Goal: Task Accomplishment & Management: Manage account settings

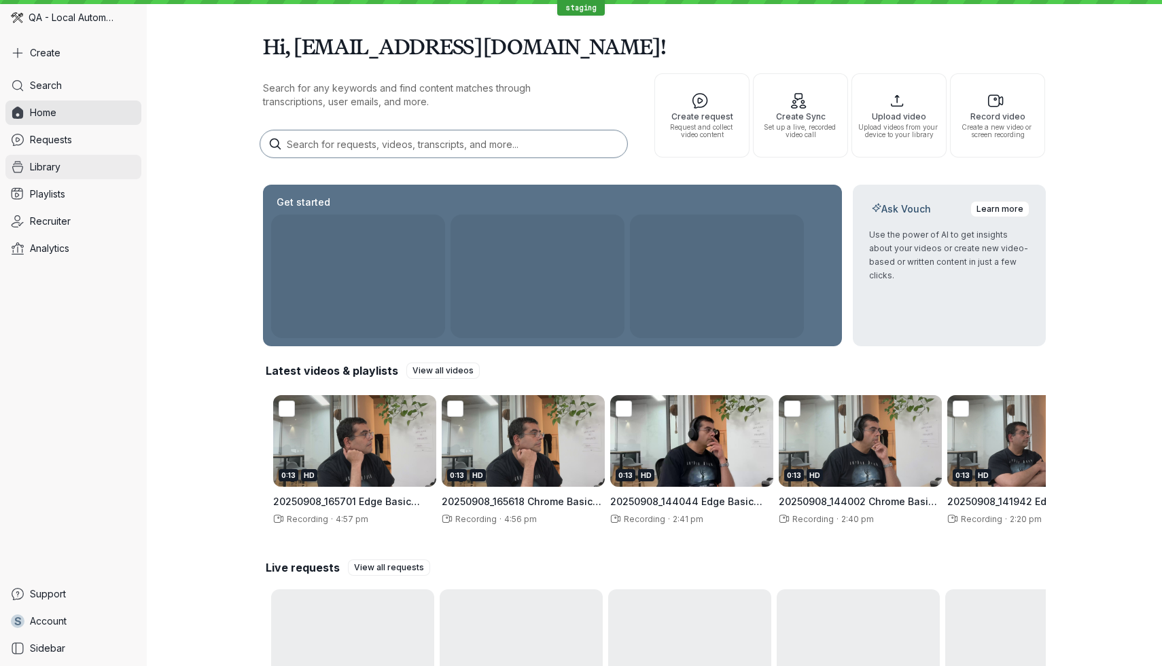
click at [111, 163] on link "Library" at bounding box center [73, 167] width 136 height 24
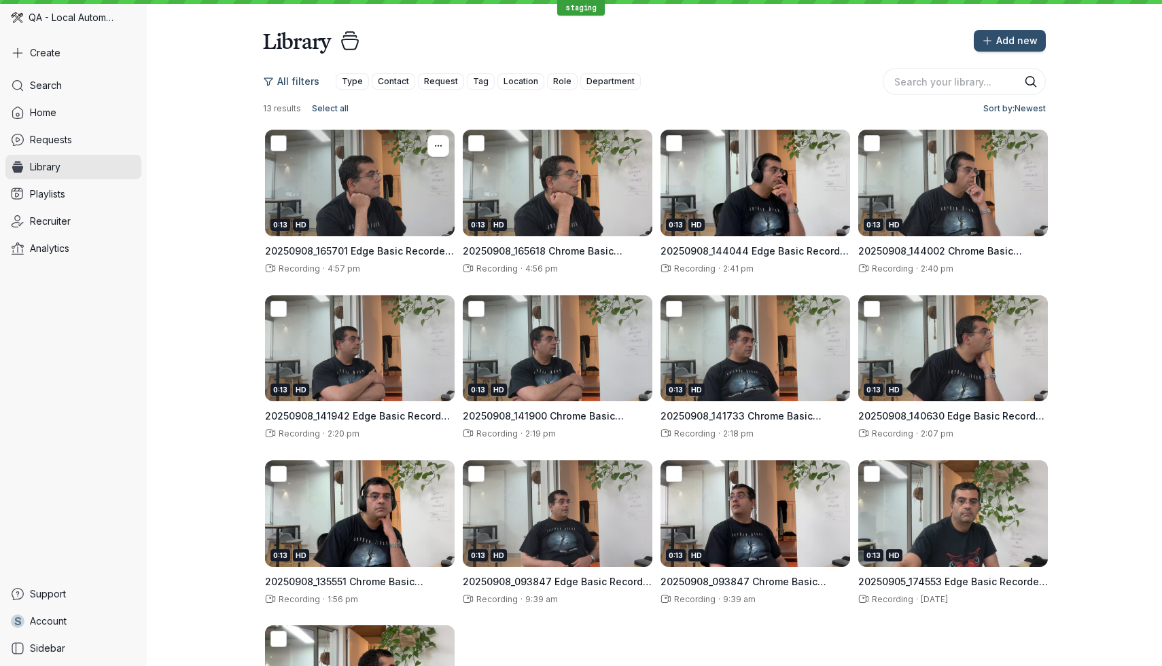
click at [282, 146] on icon at bounding box center [279, 144] width 14 height 14
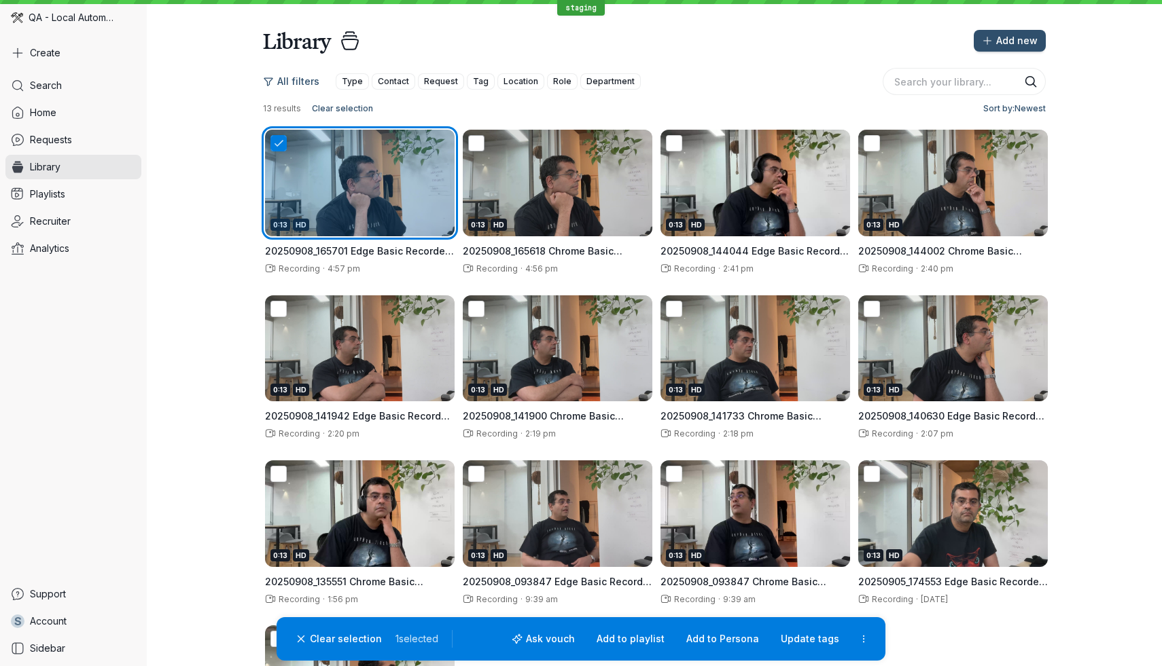
drag, startPoint x: 481, startPoint y: 142, endPoint x: 483, endPoint y: 187, distance: 44.9
click at [482, 142] on icon at bounding box center [476, 144] width 14 height 14
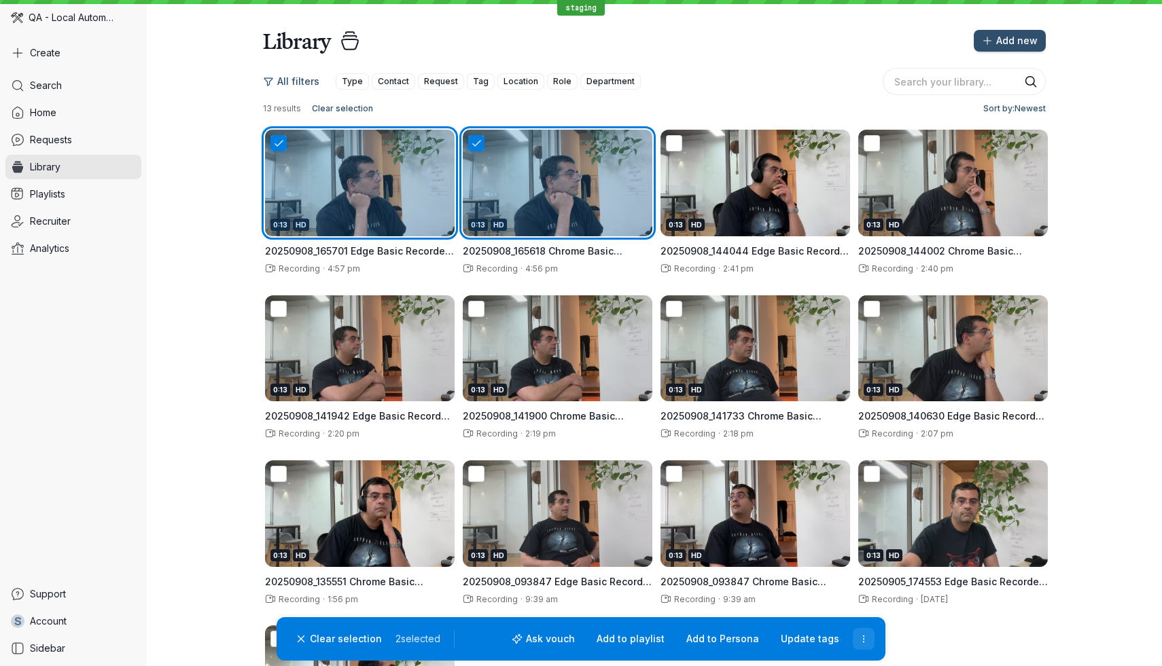
click at [867, 643] on icon "More actions" at bounding box center [864, 640] width 12 height 12
click at [838, 621] on ul "Other actions Update contact Delete" at bounding box center [820, 584] width 109 height 77
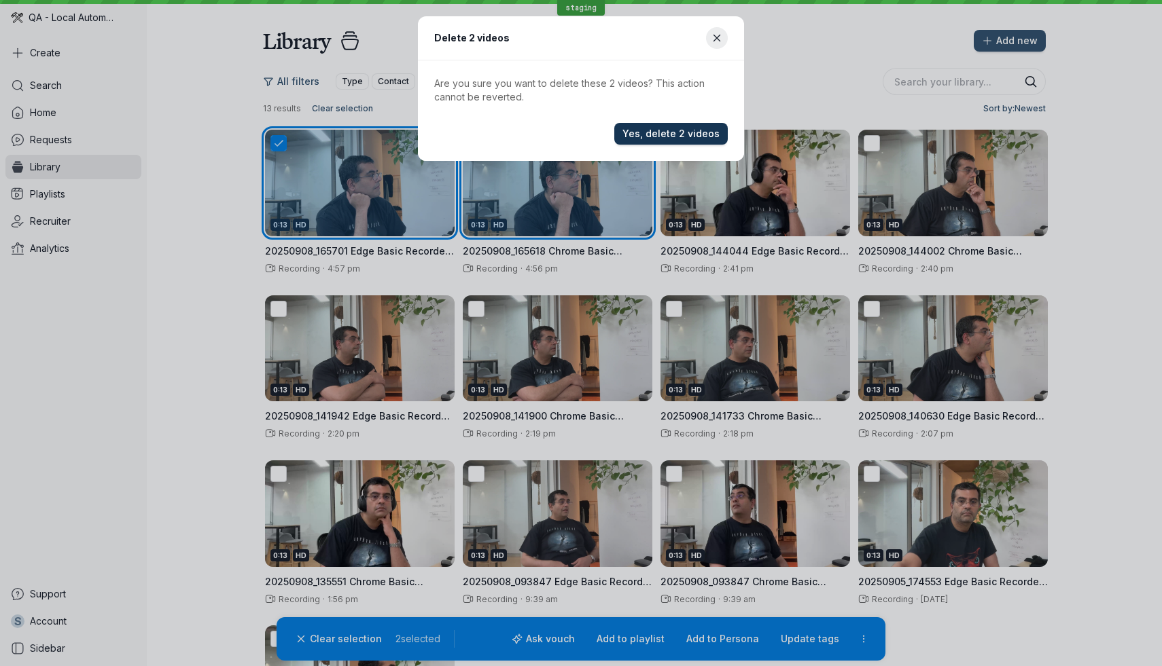
click at [679, 132] on span "Yes, delete 2 videos" at bounding box center [670, 134] width 97 height 14
